Goal: Information Seeking & Learning: Learn about a topic

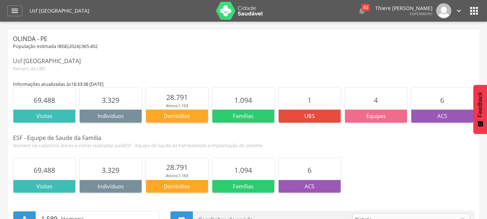
drag, startPoint x: 70, startPoint y: 103, endPoint x: 52, endPoint y: 119, distance: 23.5
click at [65, 106] on section "69.488" at bounding box center [44, 99] width 62 height 22
click at [44, 108] on section "69.488" at bounding box center [44, 99] width 62 height 22
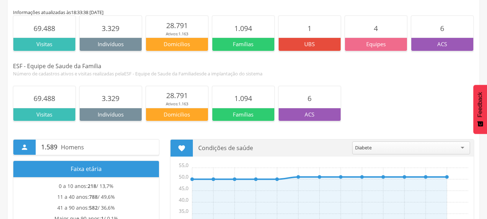
scroll to position [72, 0]
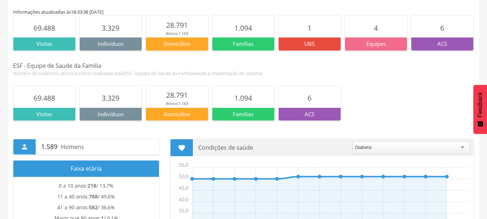
click at [384, 143] on div "Diabete" at bounding box center [411, 147] width 118 height 13
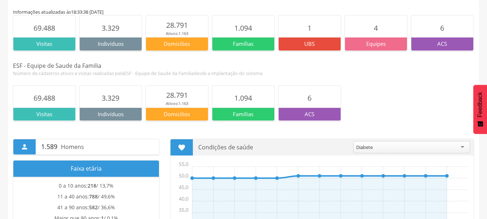
click at [386, 143] on div "Diabete" at bounding box center [411, 147] width 117 height 12
click at [394, 98] on div "69.488 Visitas 3.329 Indivíduos 28.791 Ativos: 1.163 Domicilios 1.094 Famílias …" at bounding box center [243, 102] width 461 height 35
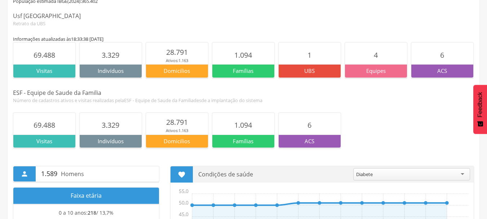
scroll to position [0, 0]
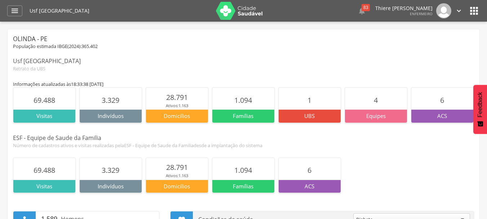
click at [240, 11] on img at bounding box center [239, 11] width 47 height 18
click at [466, 14] on div "Usf Alto do Sol Nascente  83  Lorem ipsum dolor sit amet, sed do eiusmod temp…" at bounding box center [255, 11] width 450 height 22
click at [475, 9] on icon "" at bounding box center [474, 11] width 12 height 12
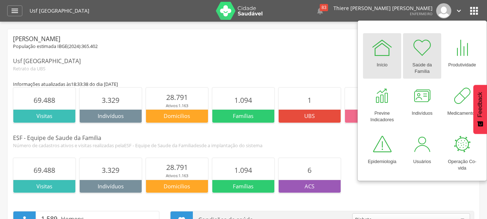
click at [435, 51] on link "Saúde da Família" at bounding box center [422, 55] width 38 height 45
